Goal: Check status: Check status

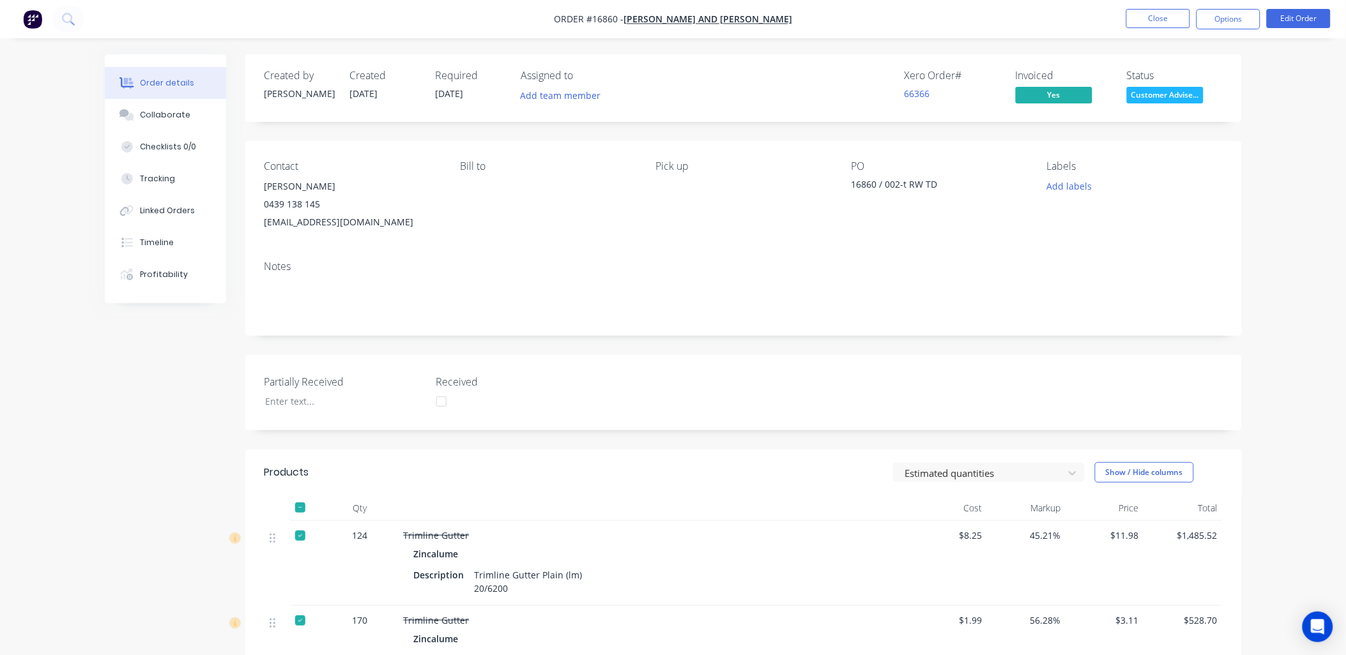
click at [1162, 6] on nav "Order #16860 - [PERSON_NAME] and [PERSON_NAME] Close Options Edit Order" at bounding box center [673, 19] width 1346 height 38
click at [1169, 18] on button "Close" at bounding box center [1158, 18] width 64 height 19
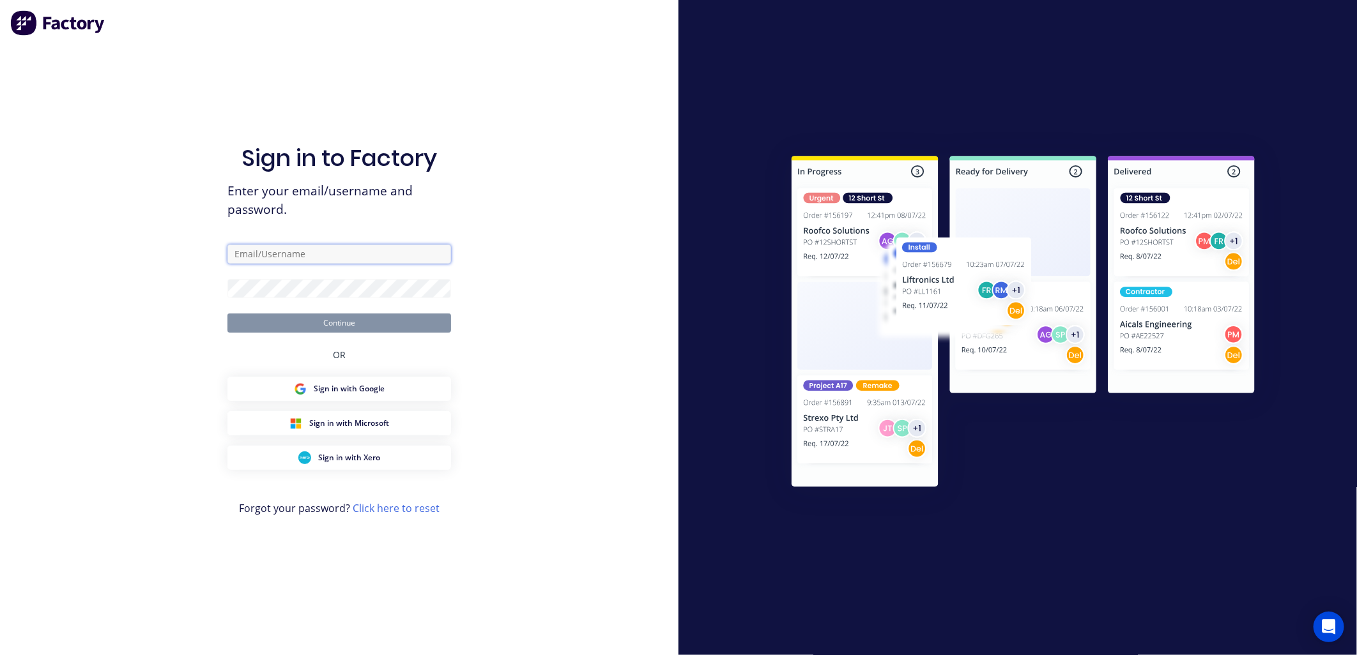
type input "[PERSON_NAME][EMAIL_ADDRESS][DOMAIN_NAME]"
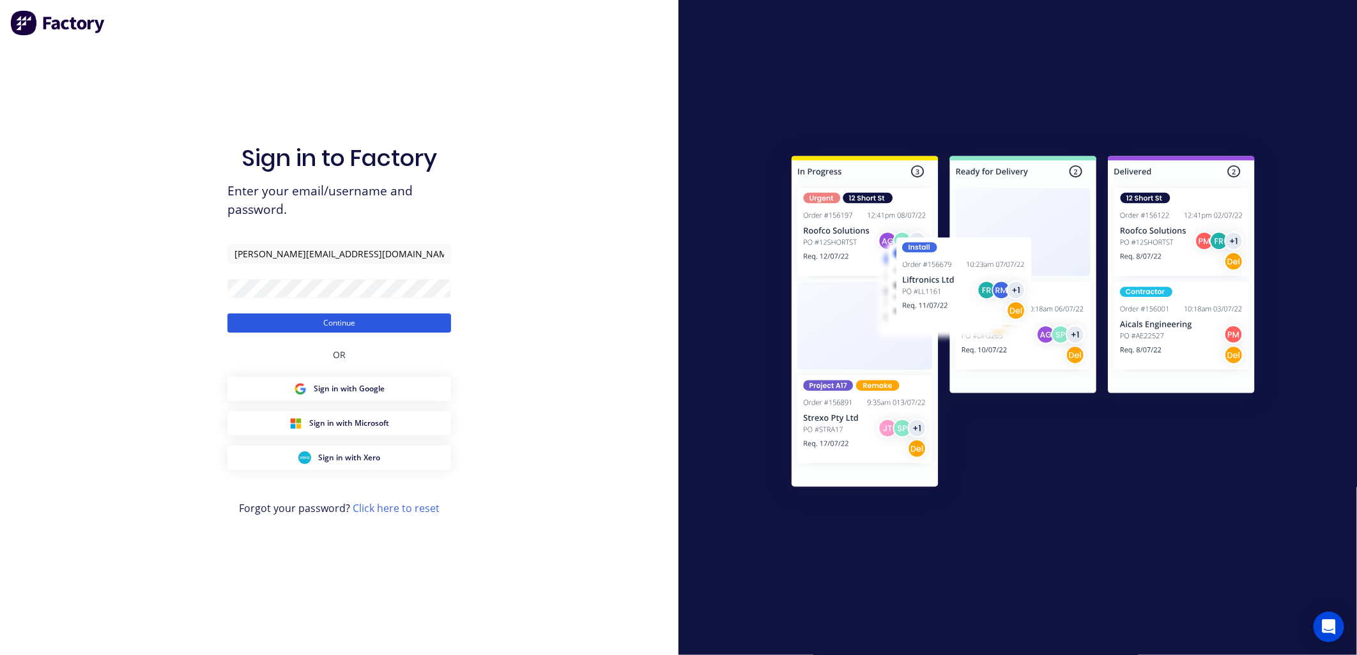
click at [381, 326] on button "Continue" at bounding box center [339, 323] width 224 height 19
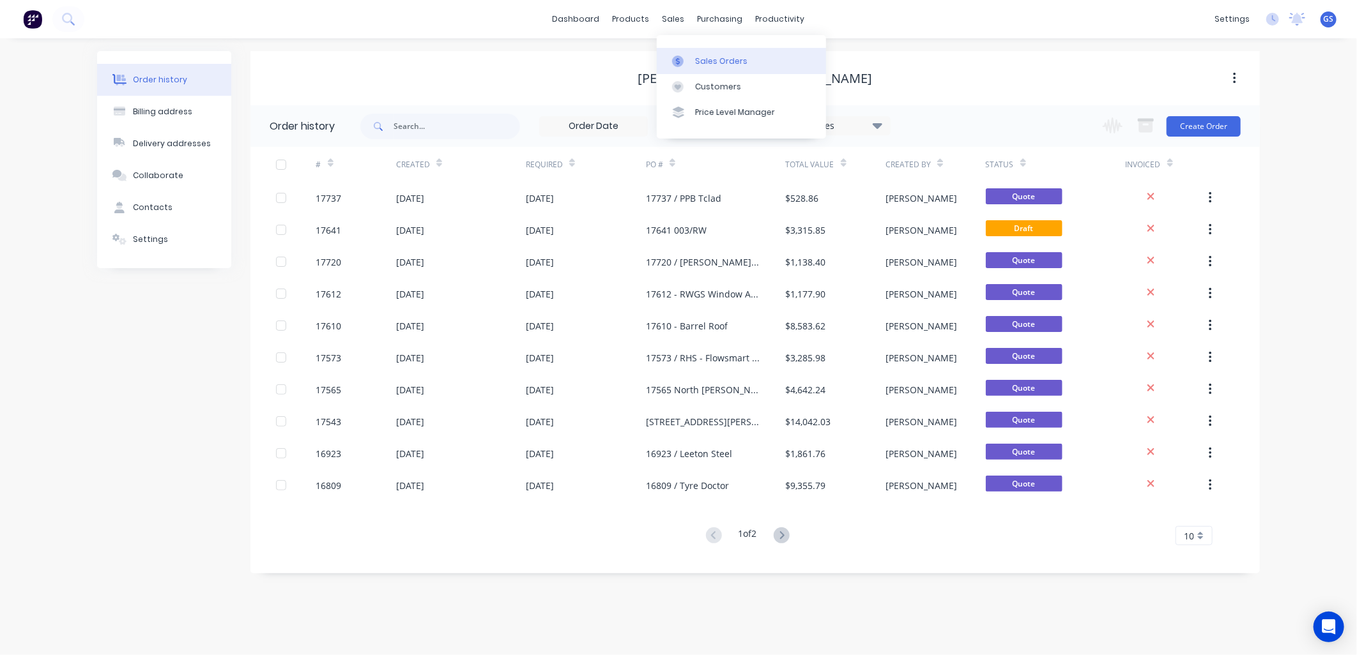
click at [706, 52] on link "Sales Orders" at bounding box center [741, 61] width 169 height 26
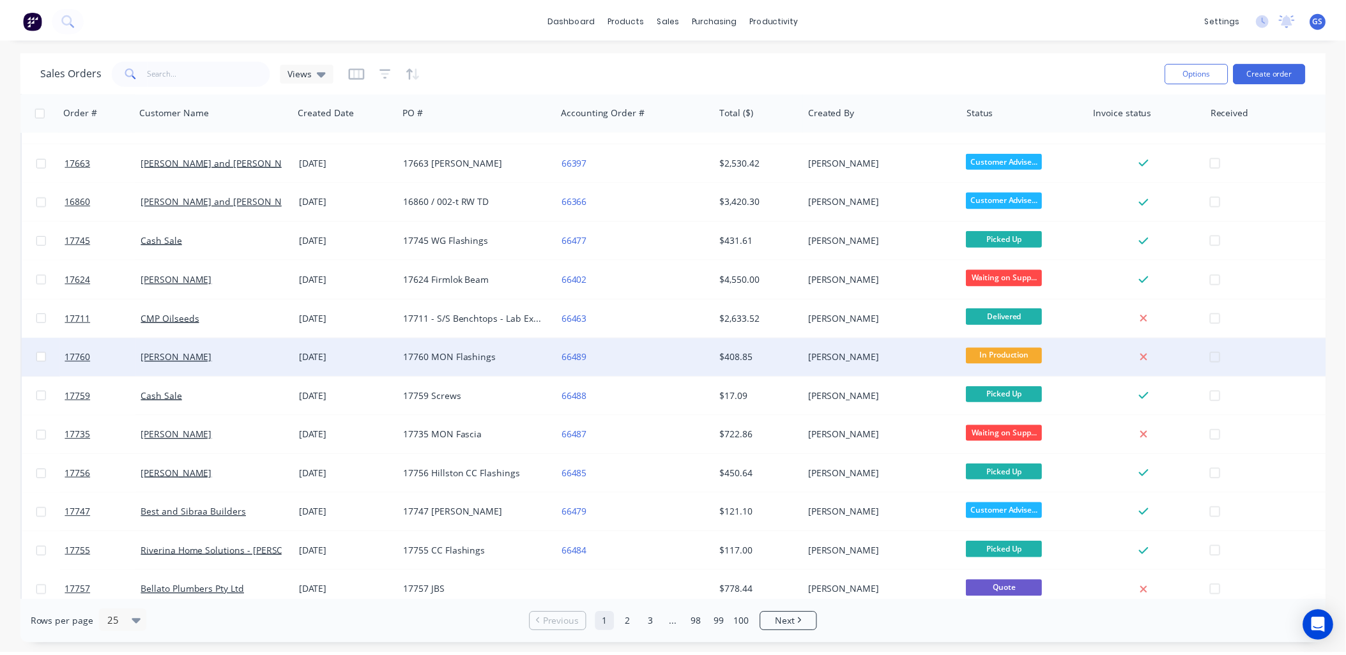
scroll to position [425, 0]
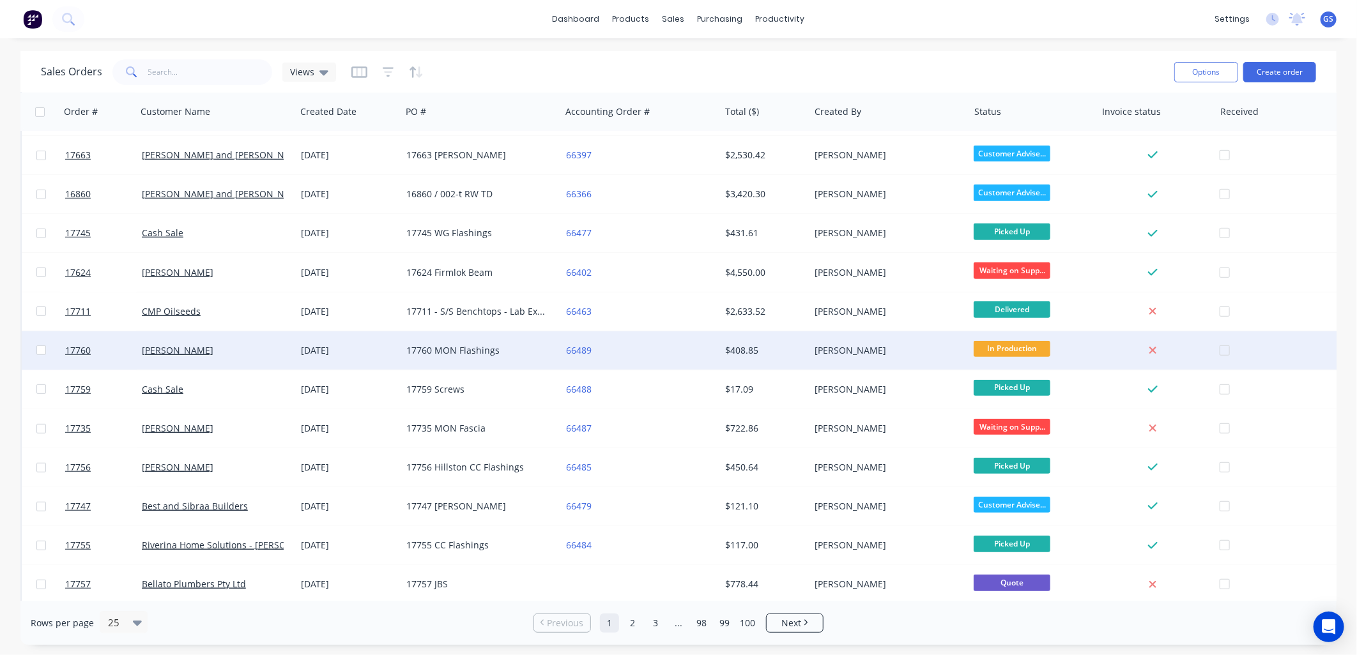
click at [464, 354] on div "17760 MON Flashings" at bounding box center [477, 350] width 142 height 13
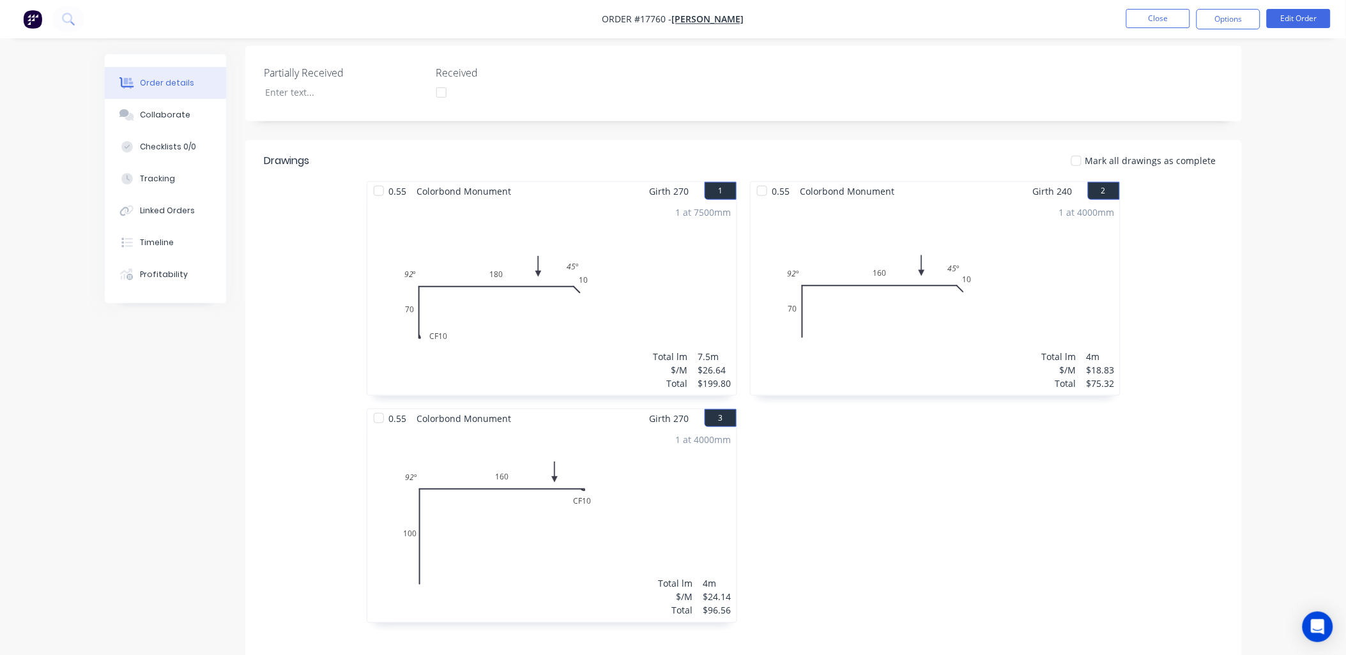
scroll to position [305, 0]
